Goal: Information Seeking & Learning: Check status

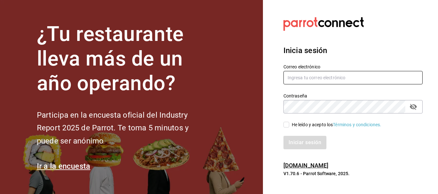
type input "[EMAIL_ADDRESS][DOMAIN_NAME]"
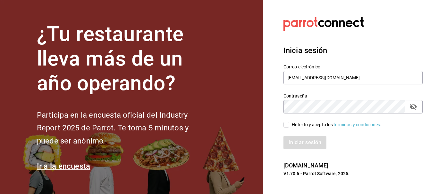
click at [286, 126] on input "He leído y acepto los Términos y condiciones." at bounding box center [286, 125] width 6 height 6
checkbox input "true"
click at [304, 141] on button "Iniciar sesión" at bounding box center [305, 142] width 44 height 13
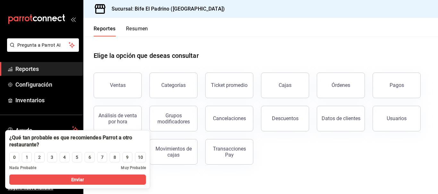
click at [122, 84] on div "Ventas" at bounding box center [118, 85] width 16 height 6
click at [122, 84] on html "Pregunta a Parrot AI Reportes Configuración Inventarios Ayuda Recomienda Parrot…" at bounding box center [219, 97] width 438 height 194
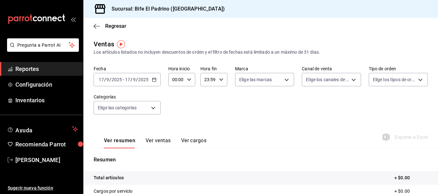
click at [156, 79] on div "[DATE] [DATE] - [DATE] [DATE]" at bounding box center [127, 79] width 67 height 13
click at [101, 79] on input "17" at bounding box center [101, 79] width 6 height 5
click at [153, 82] on \(Stroke\) "button" at bounding box center [154, 80] width 4 height 4
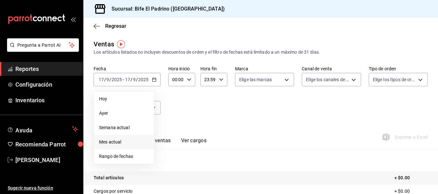
click at [117, 142] on span "Mes actual" at bounding box center [124, 142] width 50 height 7
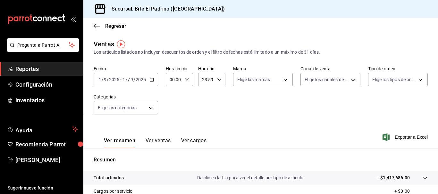
click at [154, 80] on div "[DATE] [DATE] - [DATE] [DATE]" at bounding box center [126, 79] width 64 height 13
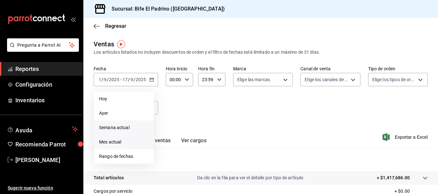
click at [115, 127] on span "Semana actual" at bounding box center [124, 128] width 50 height 7
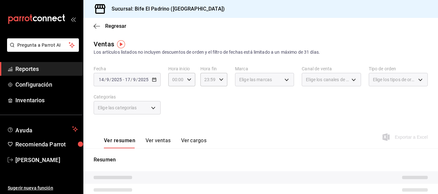
click at [159, 140] on button "Ver ventas" at bounding box center [157, 143] width 25 height 11
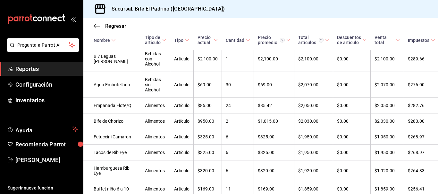
scroll to position [188, 0]
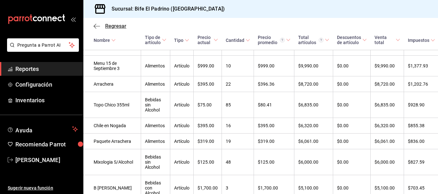
click at [95, 27] on icon "button" at bounding box center [97, 26] width 6 height 6
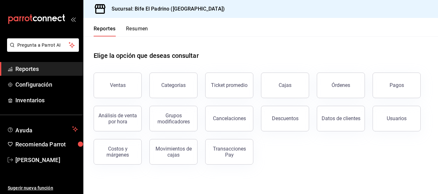
click at [128, 30] on button "Resumen" at bounding box center [137, 31] width 22 height 11
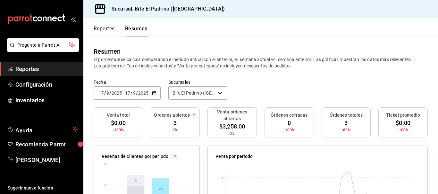
click at [152, 93] on \(Stroke\) "button" at bounding box center [154, 94] width 4 height 4
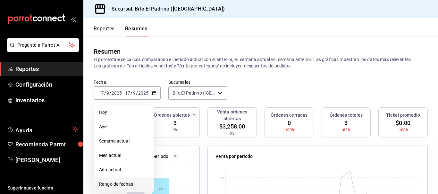
click at [128, 184] on span "Rango de fechas" at bounding box center [124, 184] width 50 height 7
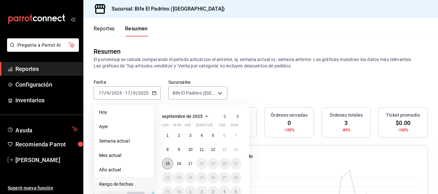
click at [169, 165] on abbr "15" at bounding box center [167, 164] width 4 height 4
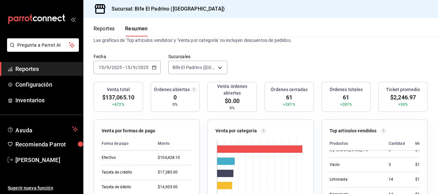
scroll to position [13, 0]
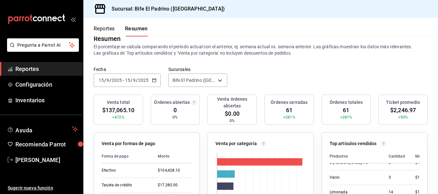
click at [104, 26] on button "Reportes" at bounding box center [104, 31] width 21 height 11
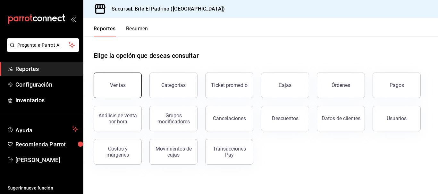
click at [112, 89] on button "Ventas" at bounding box center [118, 86] width 48 height 26
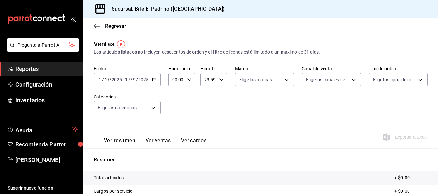
click at [155, 81] on icon "button" at bounding box center [154, 80] width 4 height 4
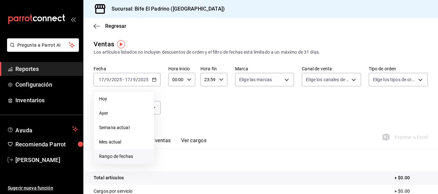
click at [127, 157] on span "Rango de fechas" at bounding box center [124, 156] width 50 height 7
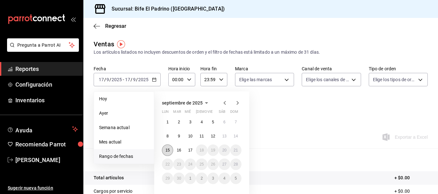
click at [166, 151] on abbr "15" at bounding box center [167, 150] width 4 height 4
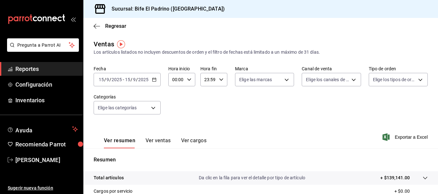
click at [153, 141] on button "Ver ventas" at bounding box center [157, 143] width 25 height 11
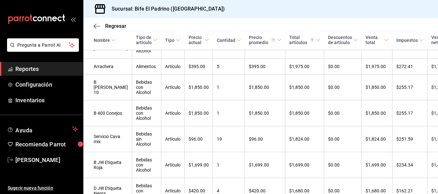
scroll to position [333, 0]
